Goal: Transaction & Acquisition: Purchase product/service

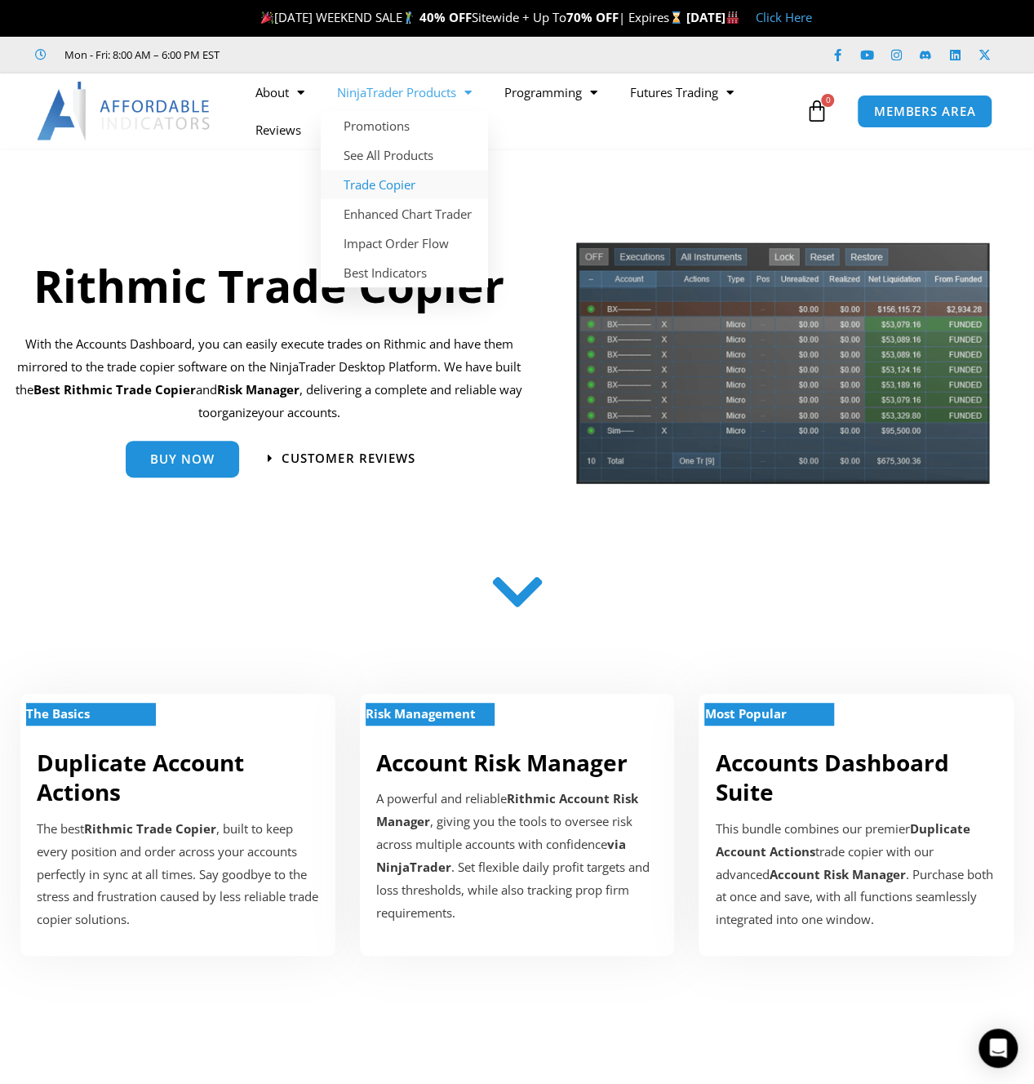
click at [402, 182] on link "Trade Copier" at bounding box center [404, 184] width 167 height 29
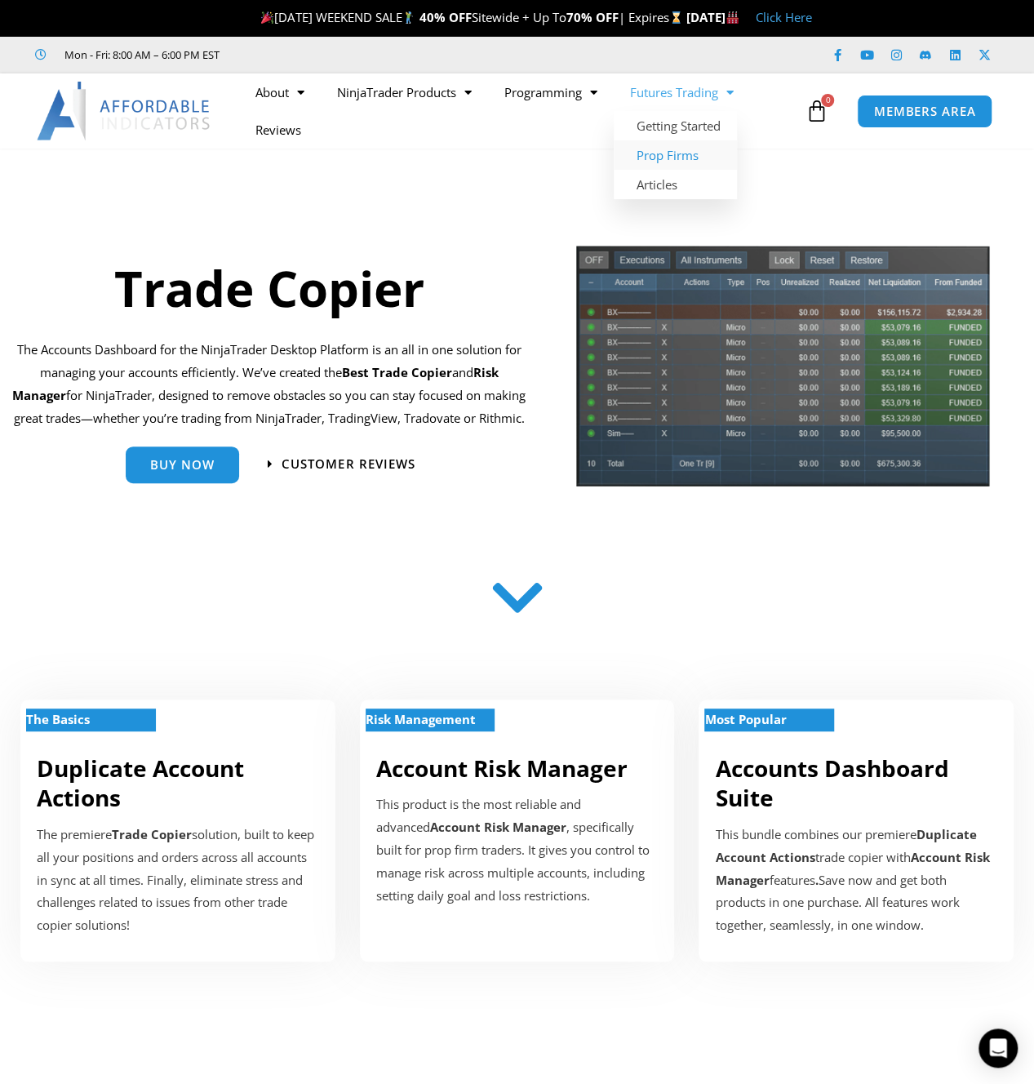
click at [657, 152] on link "Prop Firms" at bounding box center [675, 154] width 123 height 29
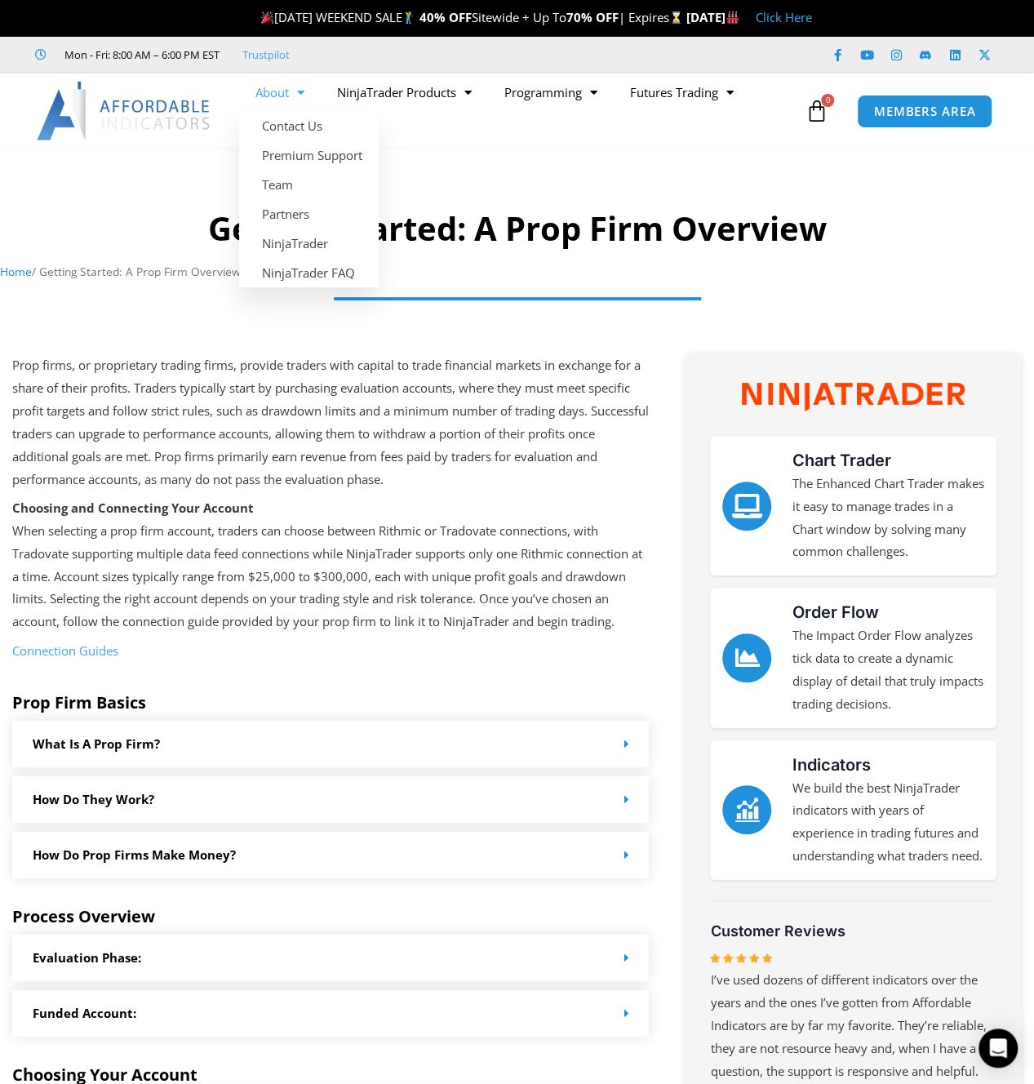
click at [286, 97] on link "About" at bounding box center [280, 92] width 82 height 38
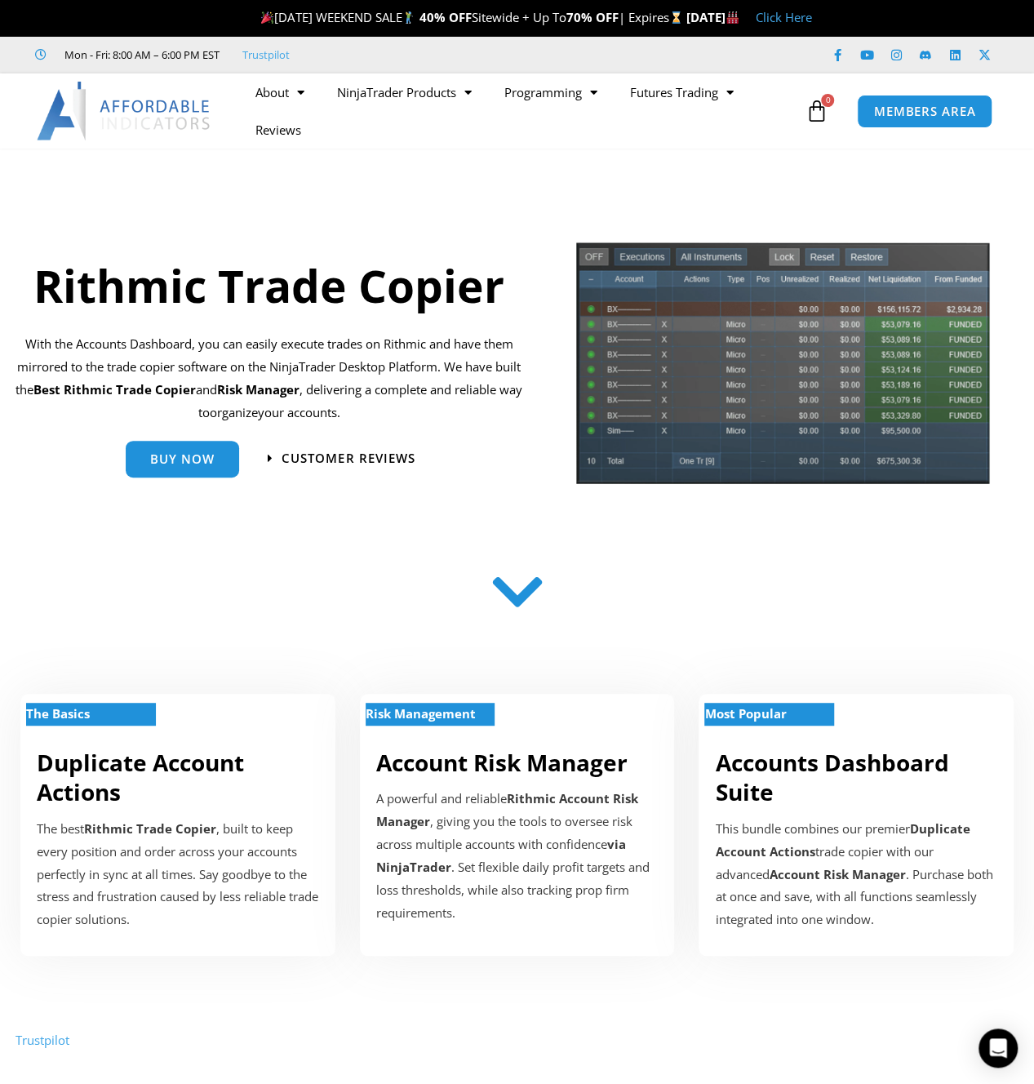
drag, startPoint x: 278, startPoint y: 362, endPoint x: 272, endPoint y: 351, distance: 12.1
click at [275, 362] on p "With the Accounts Dashboard, you can easily execute trades on Rithmic and have …" at bounding box center [268, 378] width 513 height 91
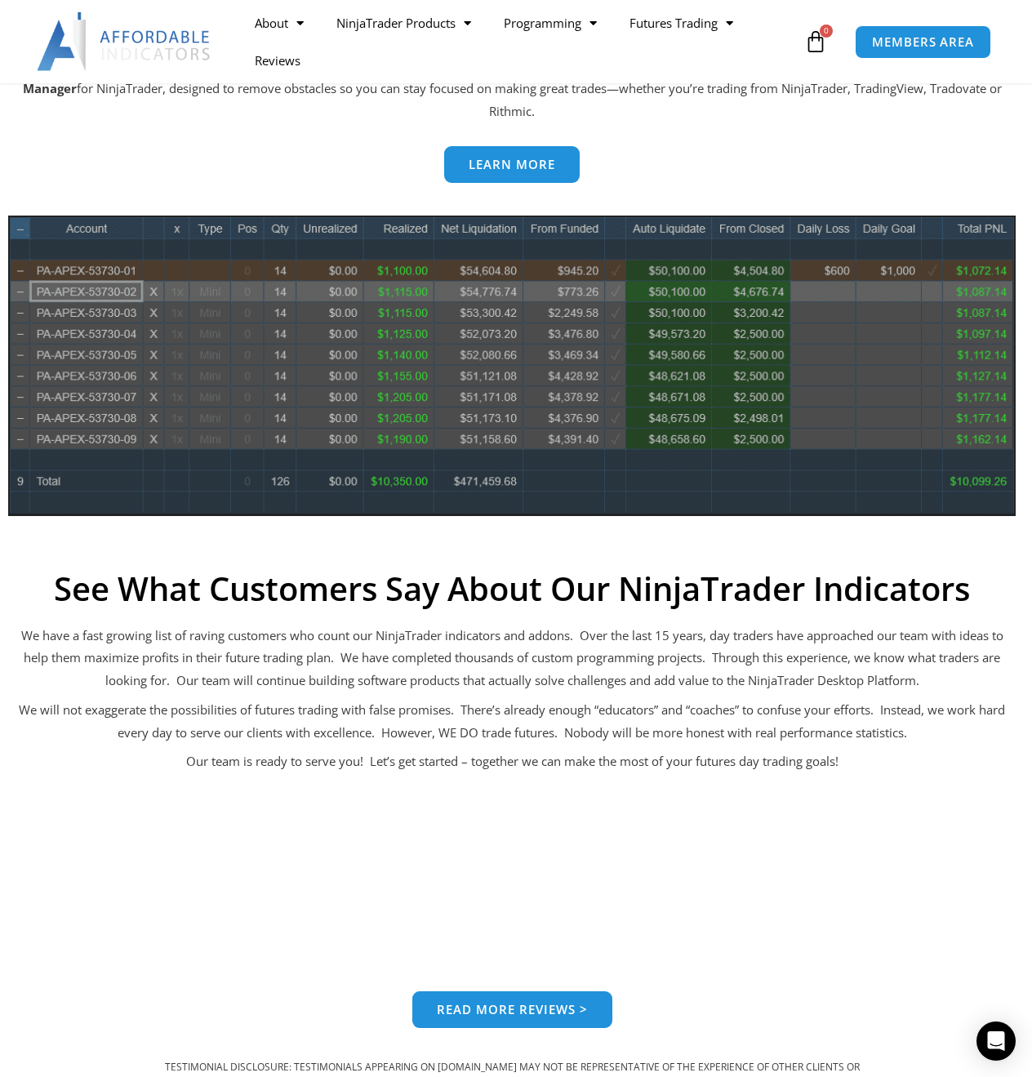
scroll to position [408, 0]
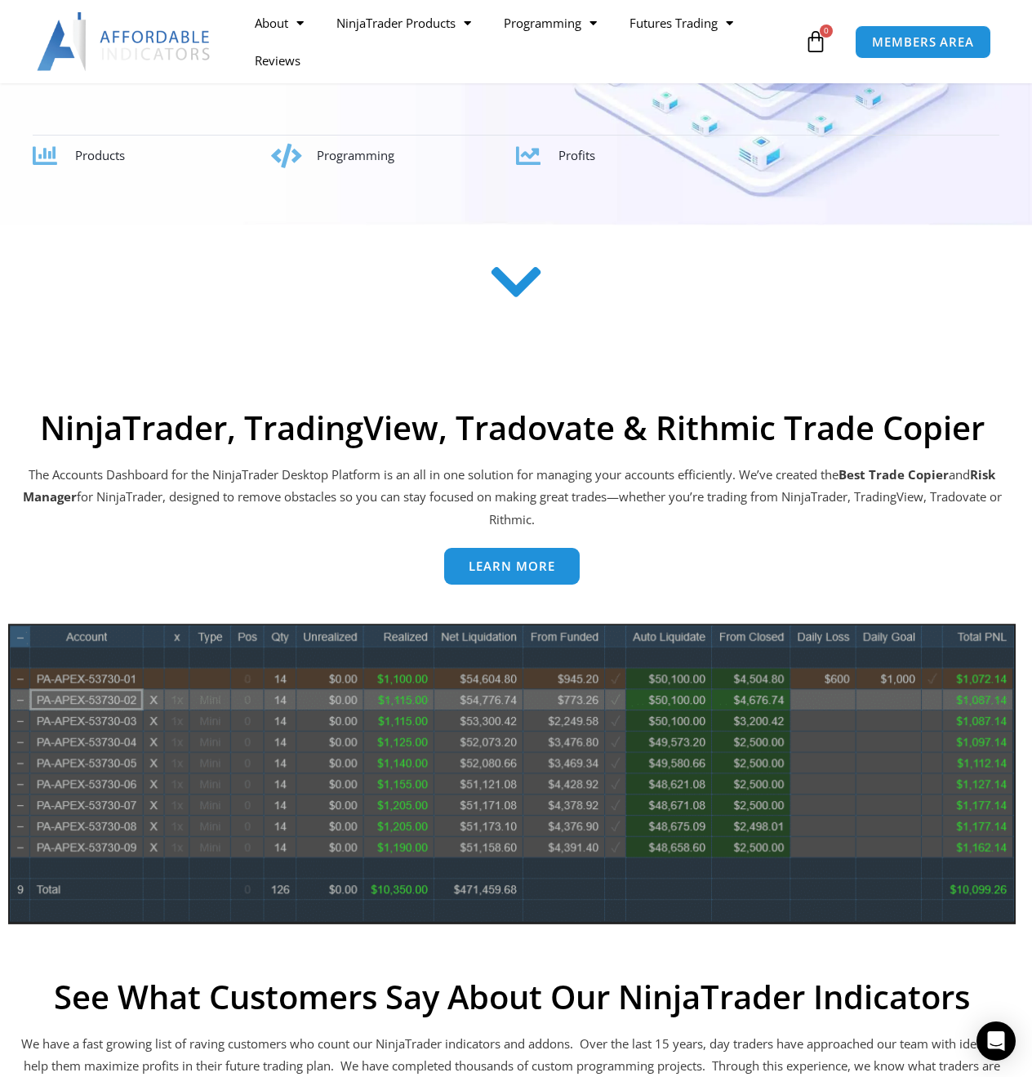
click at [533, 571] on span "Learn more" at bounding box center [512, 566] width 87 height 12
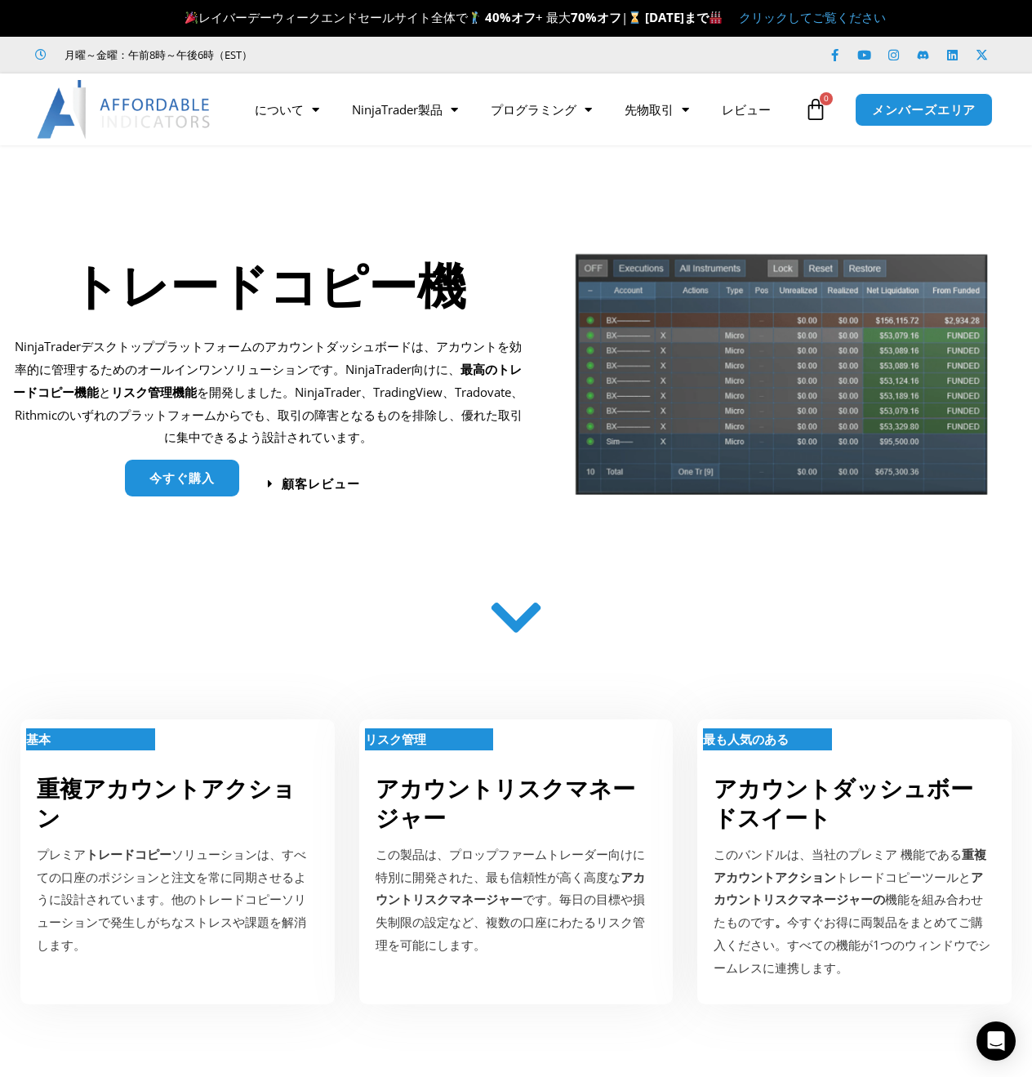
click at [198, 483] on font "今すぐ購入" at bounding box center [181, 477] width 65 height 16
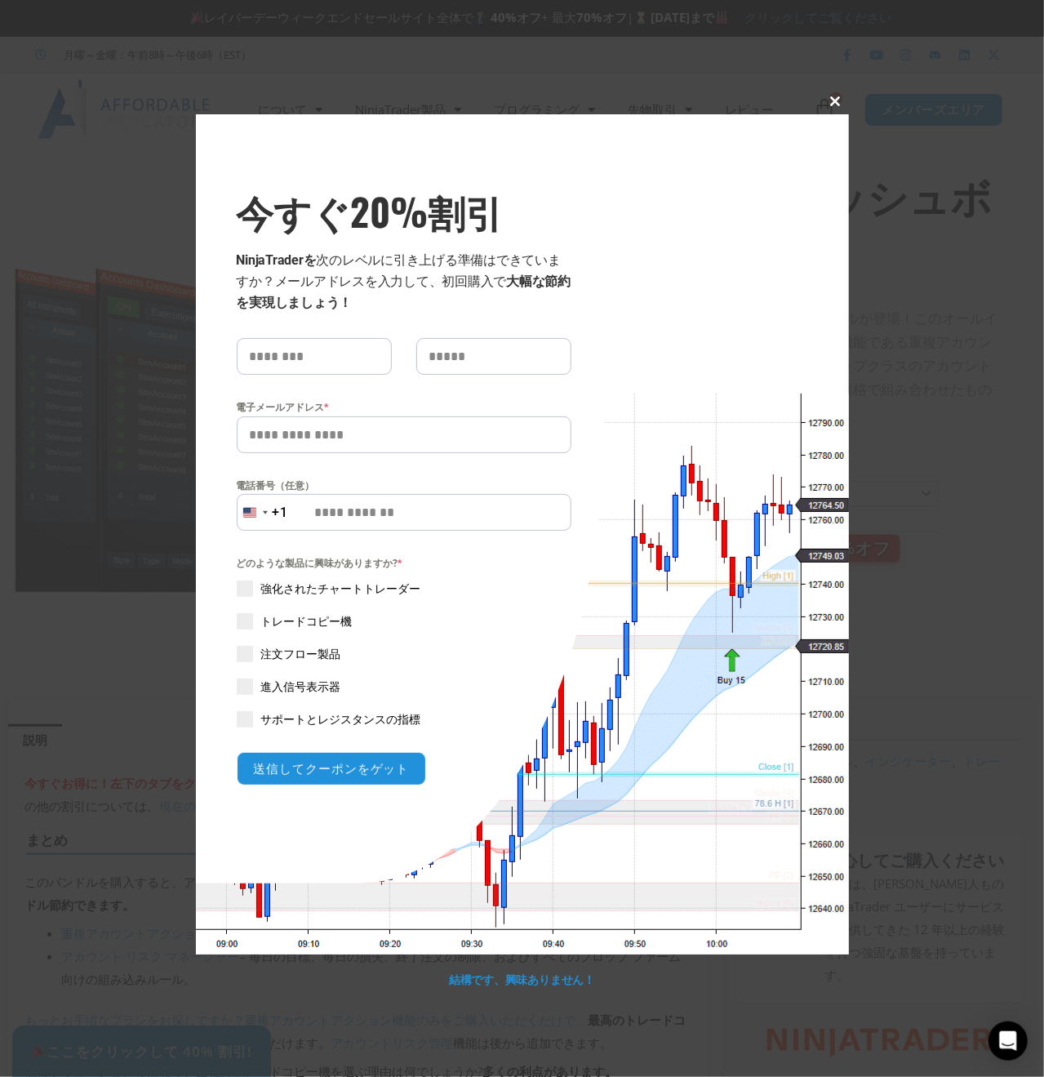
click at [834, 92] on button "このモジュールを閉じる" at bounding box center [836, 101] width 26 height 26
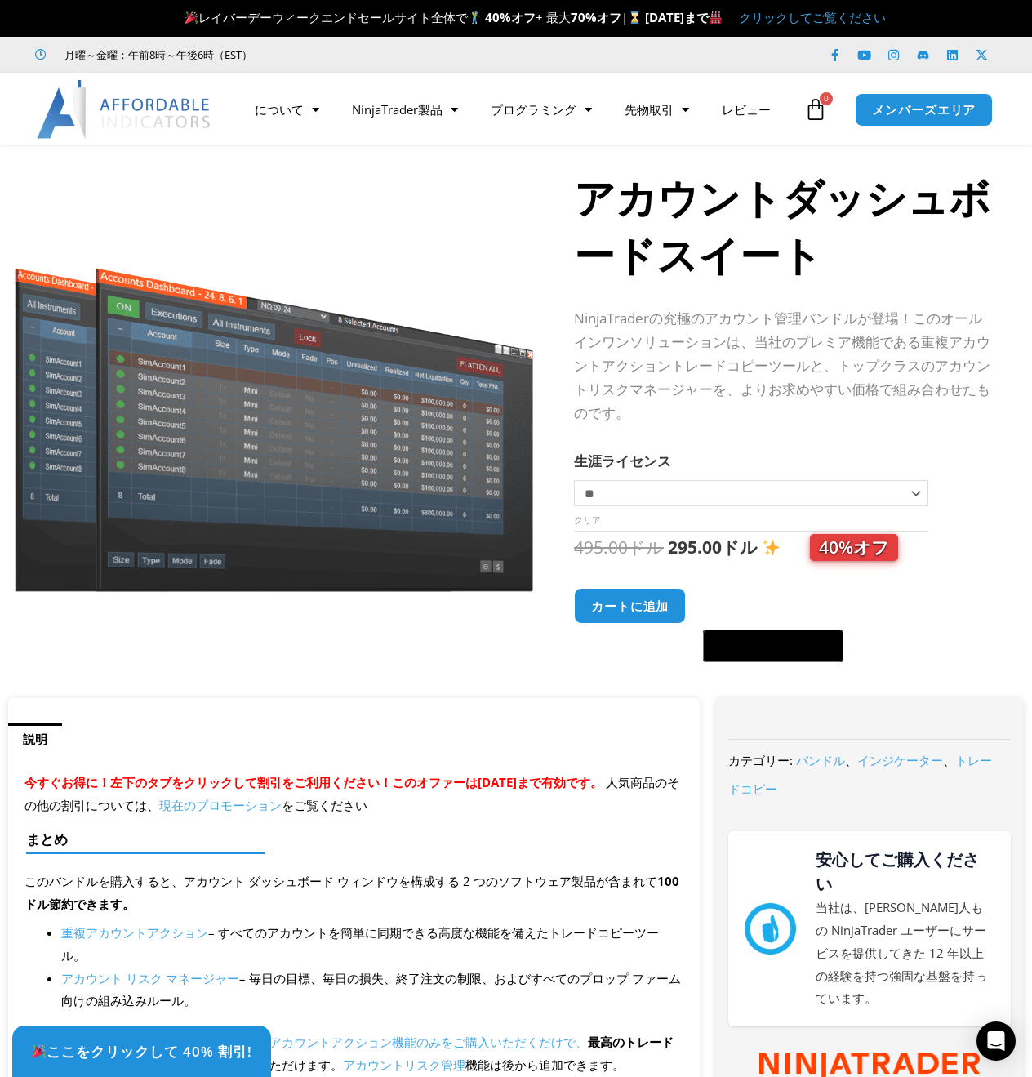
click at [724, 495] on select "******** ** *******" at bounding box center [751, 493] width 354 height 26
click at [761, 424] on div "NinjaTraderの究極のアカウント管理バンドルが登場！このオールインワンソリューションは、当社のプレミア機能である重複アカウントアクショントレードコピー…" at bounding box center [782, 370] width 417 height 127
click at [922, 641] on div "アカウントダッシュボードスイートの数量 カートに追加 @import url(//fonts.googleapis.com/css?family=Google…" at bounding box center [782, 625] width 417 height 75
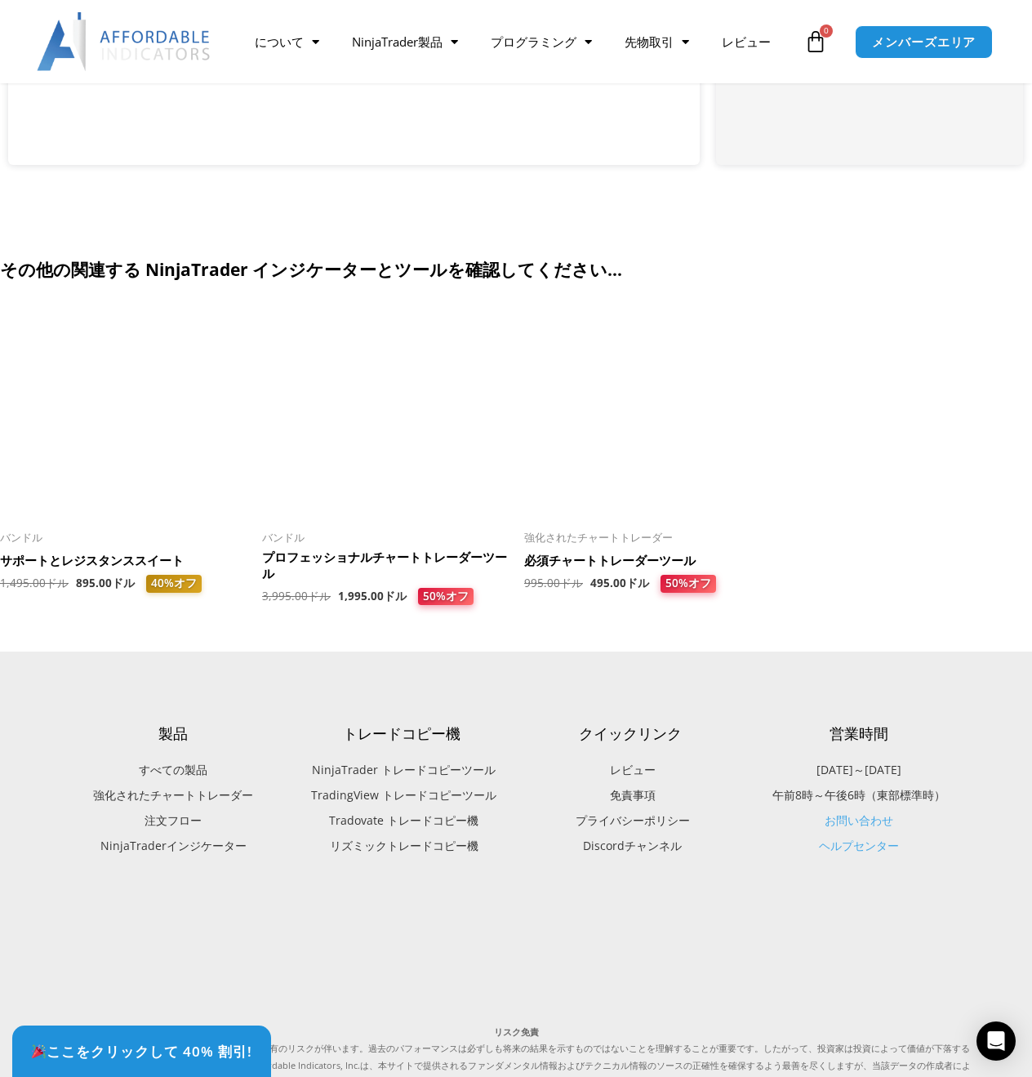
scroll to position [3987, 0]
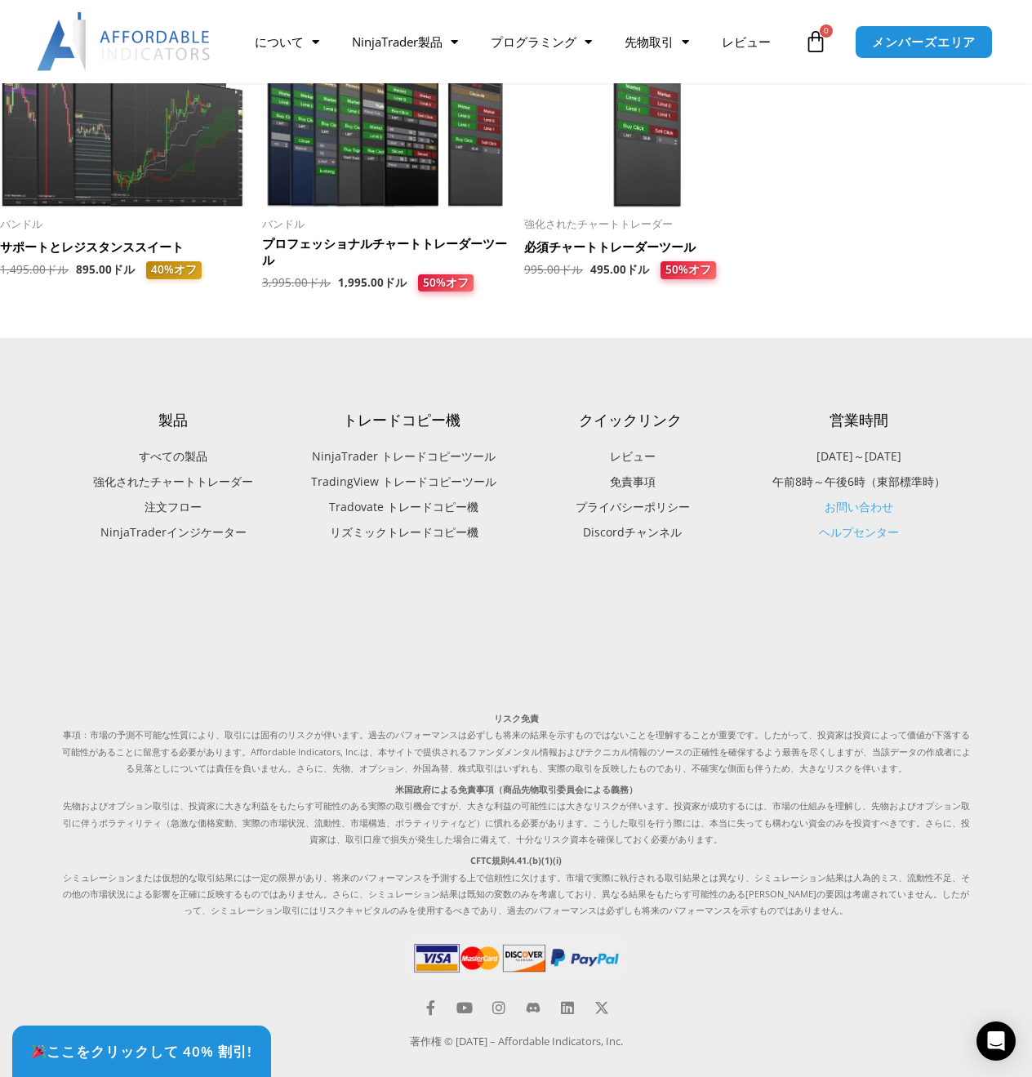
click at [447, 499] on font "Tradovate トレードコピー機" at bounding box center [403, 507] width 149 height 16
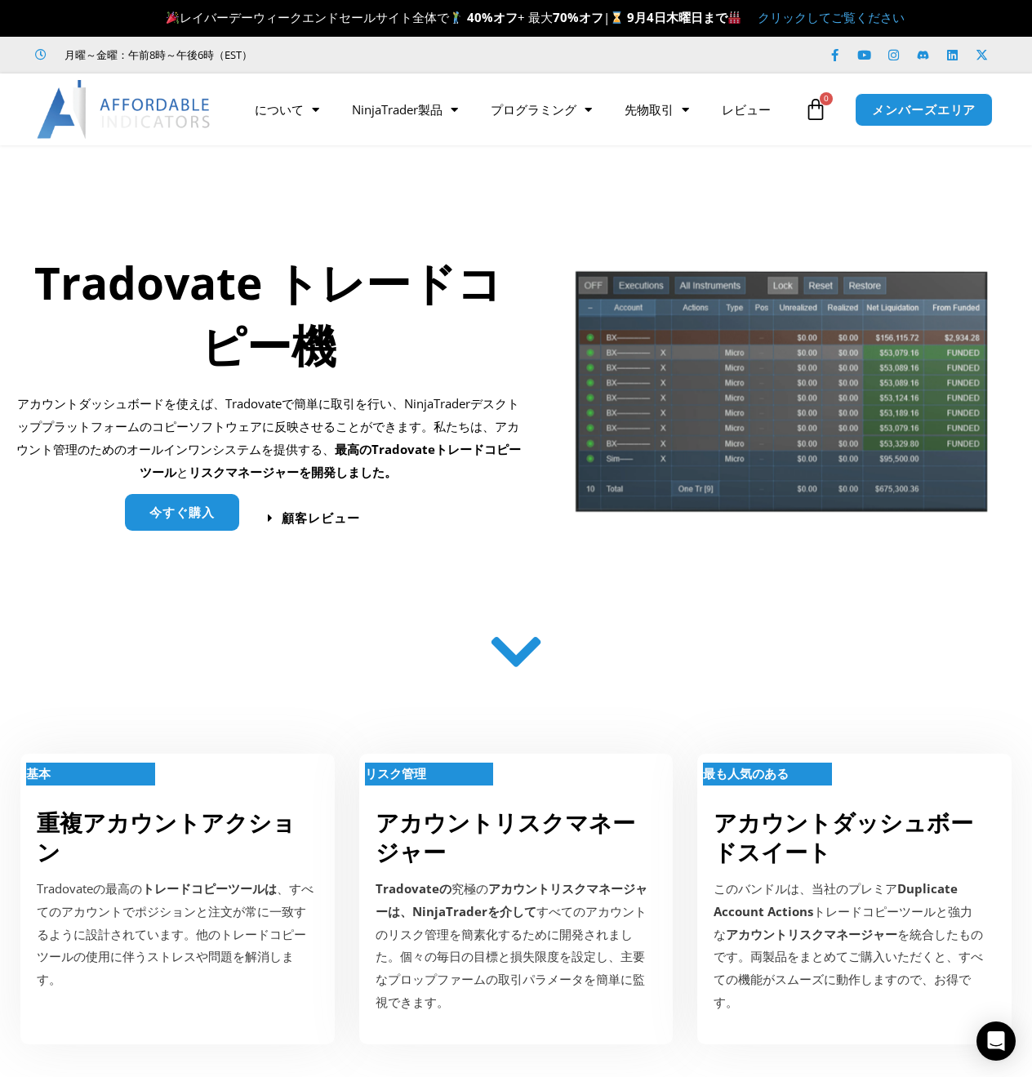
click at [217, 527] on link "今すぐ購入" at bounding box center [182, 512] width 114 height 37
